Goal: Information Seeking & Learning: Understand process/instructions

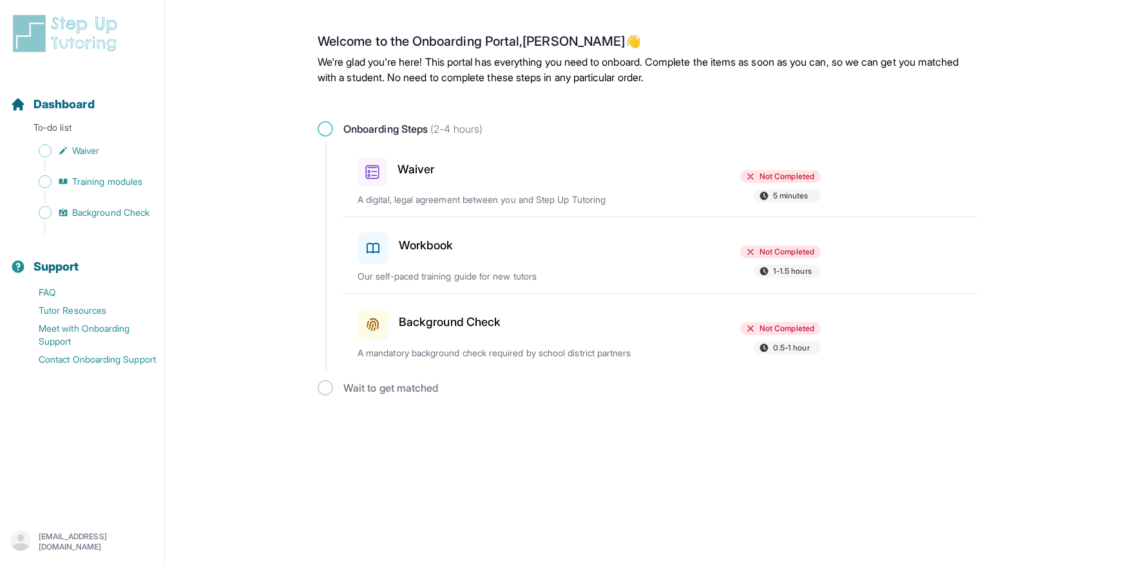
click at [407, 169] on h3 "Waiver" at bounding box center [416, 169] width 37 height 18
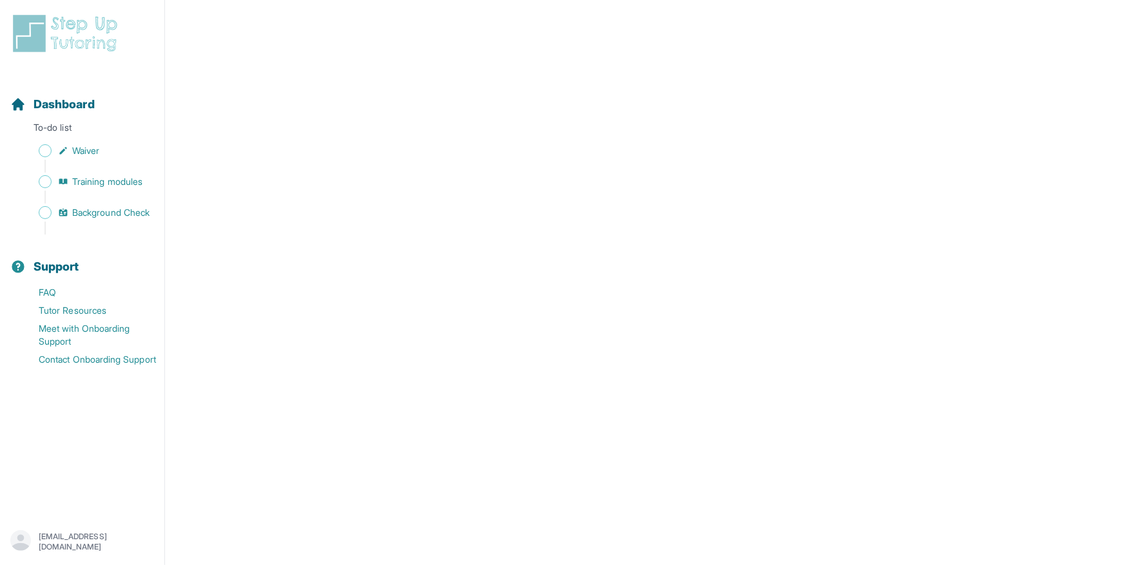
scroll to position [2183, 0]
click at [64, 150] on icon "Sidebar" at bounding box center [62, 150] width 7 height 7
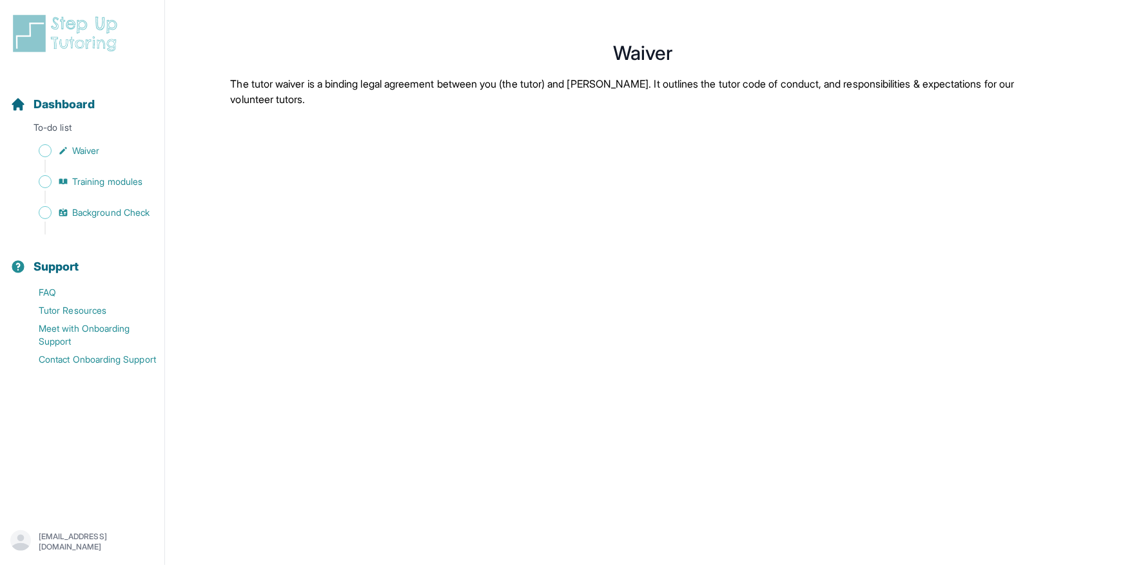
scroll to position [0, 0]
click at [89, 180] on span "Training modules" at bounding box center [107, 181] width 70 height 13
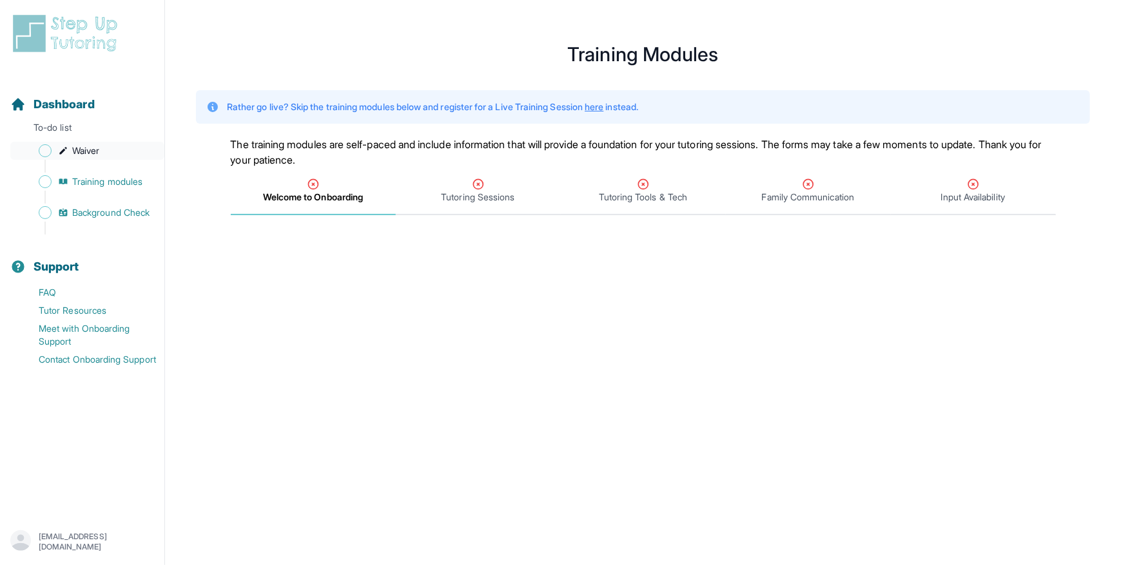
click at [48, 148] on span "Sidebar" at bounding box center [45, 150] width 13 height 13
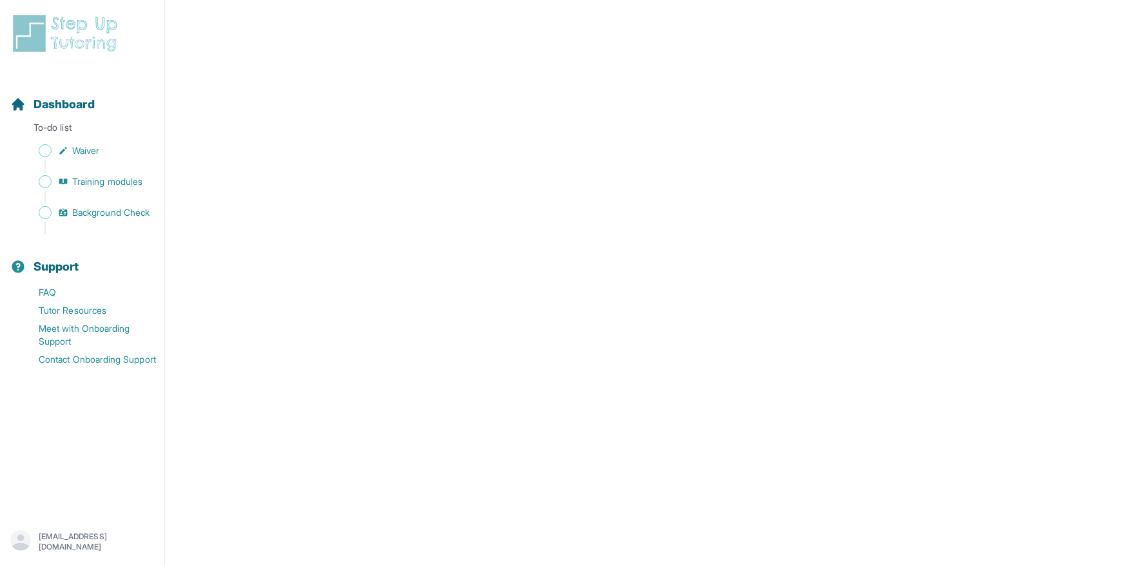
scroll to position [1675, 0]
click at [90, 109] on span "Dashboard" at bounding box center [64, 104] width 61 height 18
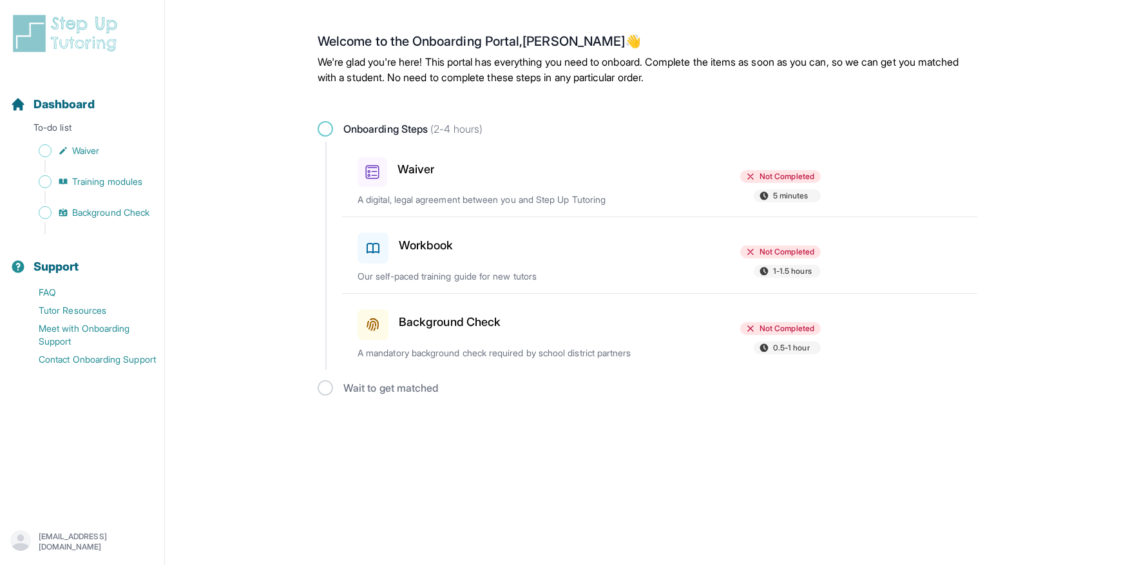
click at [752, 172] on icon at bounding box center [751, 176] width 10 height 10
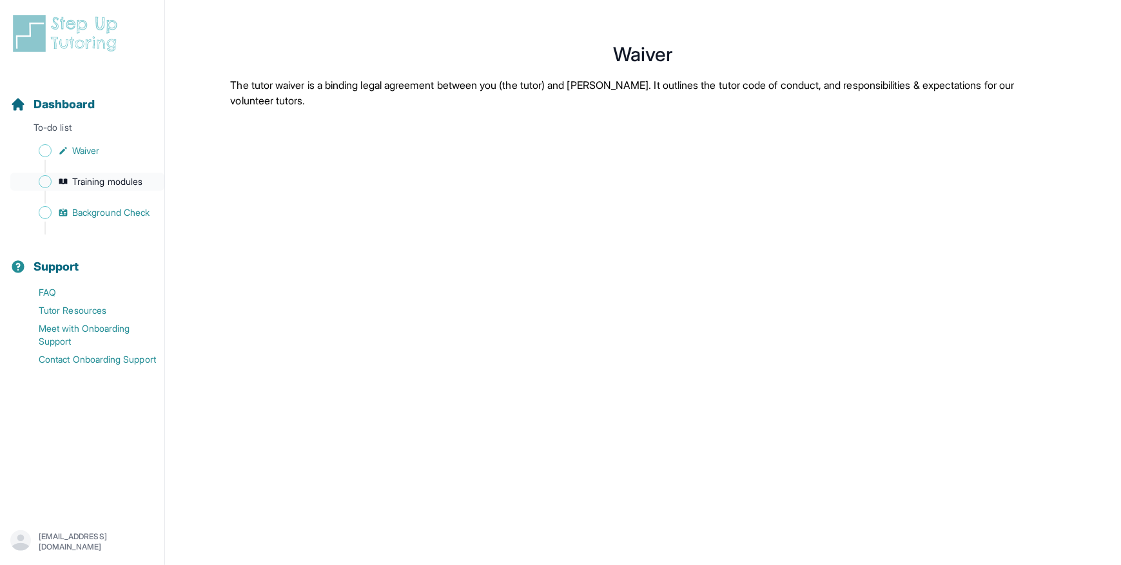
click at [89, 184] on span "Training modules" at bounding box center [107, 181] width 70 height 13
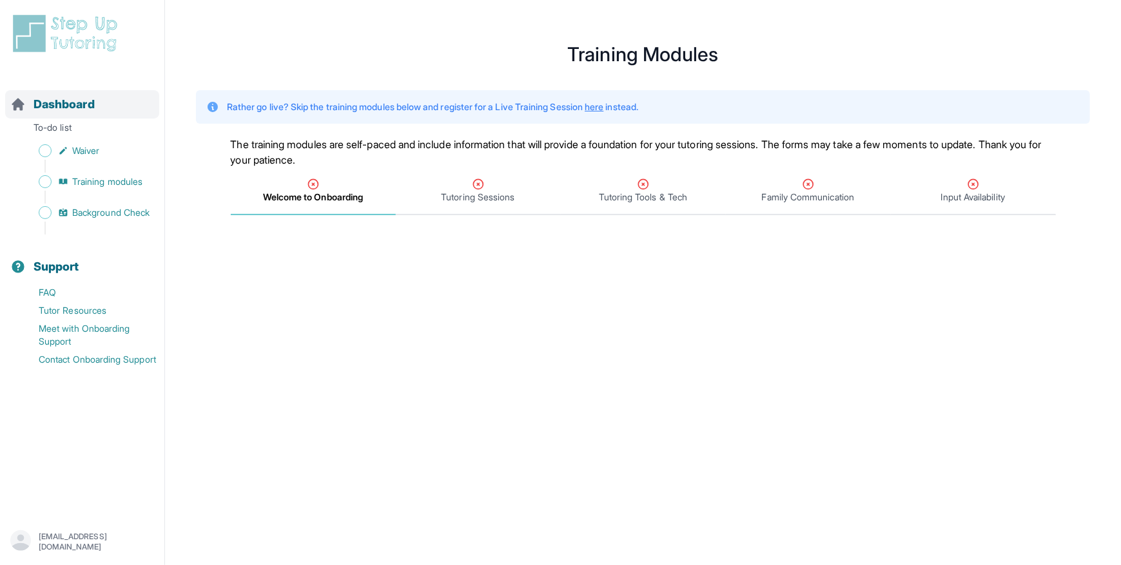
click at [83, 106] on span "Dashboard" at bounding box center [64, 104] width 61 height 18
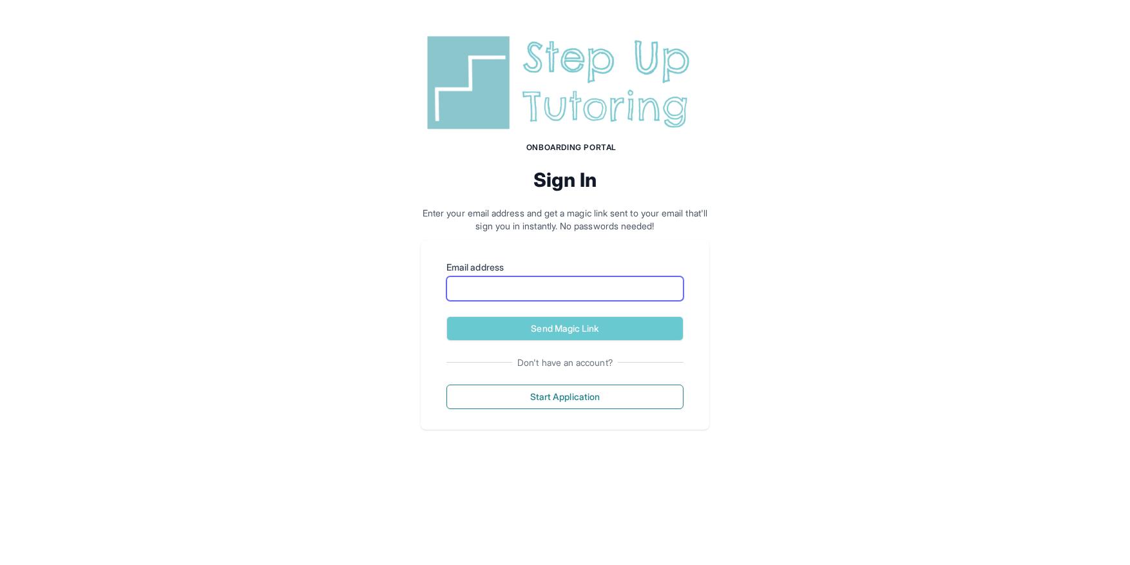
click at [627, 285] on input "Email address" at bounding box center [565, 288] width 237 height 24
type input "**********"
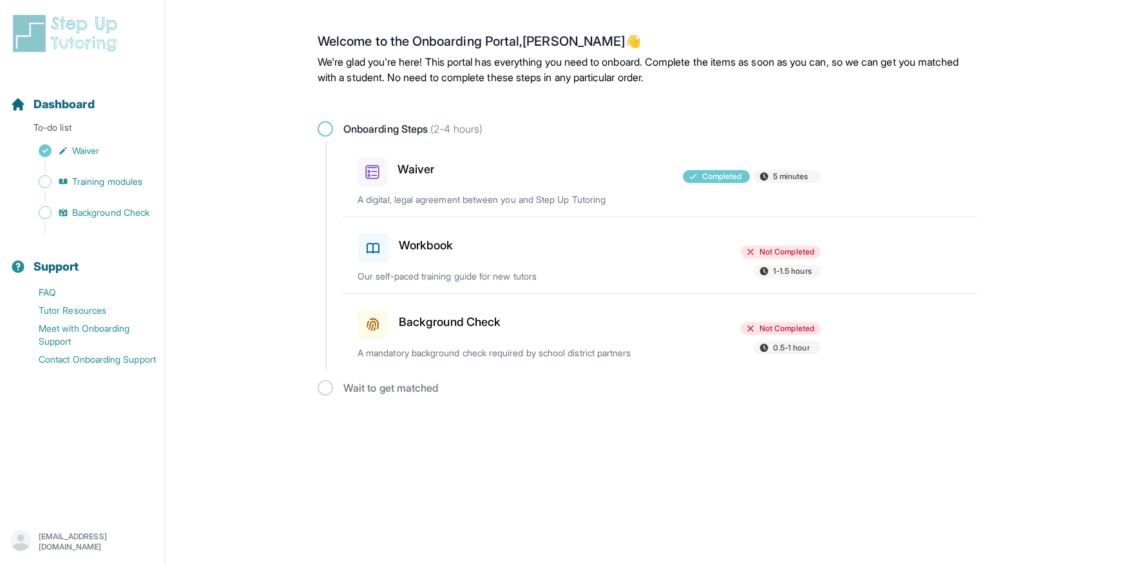
click at [574, 241] on div at bounding box center [589, 245] width 150 height 36
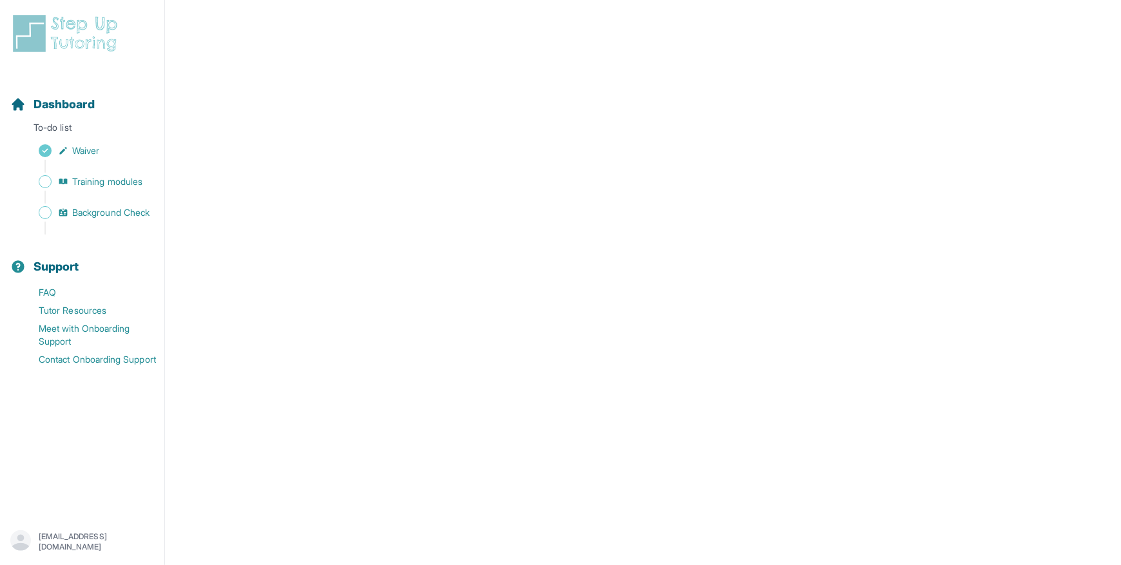
scroll to position [258, 0]
